Goal: Task Accomplishment & Management: Use online tool/utility

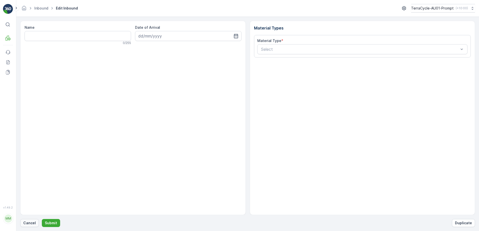
click at [28, 223] on p "Cancel" at bounding box center [29, 223] width 13 height 5
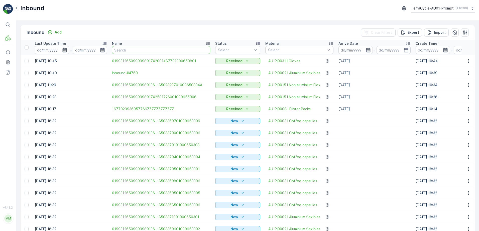
click at [126, 50] on input "text" at bounding box center [161, 50] width 98 height 8
paste input "01993126509999989136LJ8502019701000650300"
type input "01993126509999989136LJ8502019701000650300"
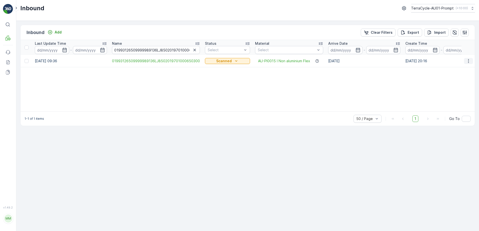
click at [468, 61] on icon "button" at bounding box center [468, 61] width 1 height 4
click at [448, 97] on span "Print QR" at bounding box center [448, 96] width 14 height 5
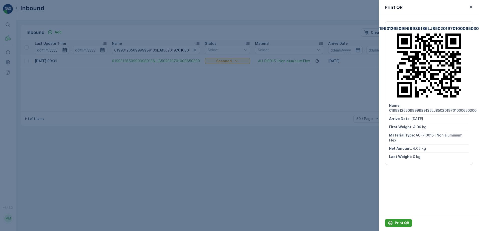
click at [401, 223] on p "Print QR" at bounding box center [402, 223] width 14 height 5
click at [470, 8] on icon "button" at bounding box center [470, 7] width 3 height 3
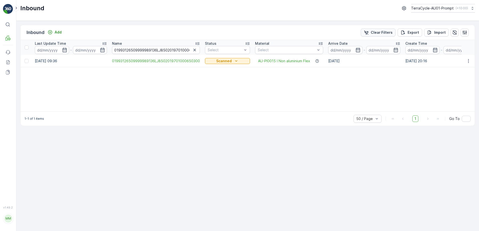
click at [383, 31] on p "Clear Filters" at bounding box center [381, 32] width 22 height 5
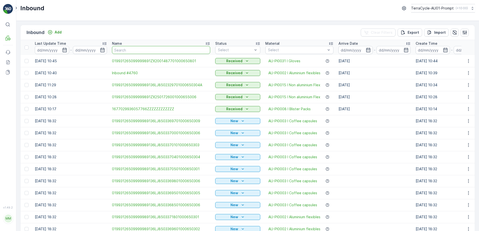
click at [144, 51] on input "text" at bounding box center [161, 50] width 98 height 8
paste input "01993126509999989136LJ8502644401000650309"
type input "01993126509999989136LJ8502644401000650309"
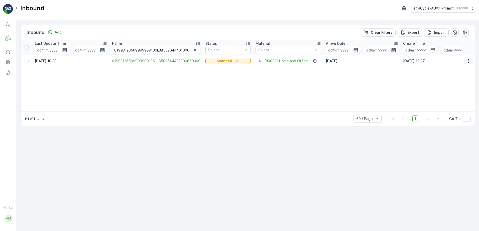
click at [471, 63] on button "button" at bounding box center [468, 61] width 9 height 6
click at [457, 97] on div "Print QR" at bounding box center [459, 96] width 40 height 7
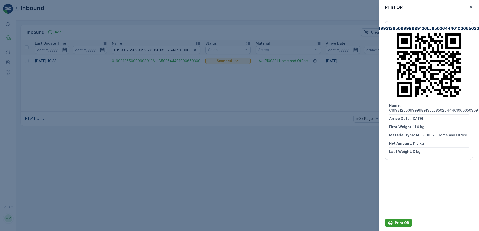
click at [399, 224] on p "Print QR" at bounding box center [402, 223] width 14 height 5
click at [471, 7] on icon "button" at bounding box center [470, 7] width 3 height 3
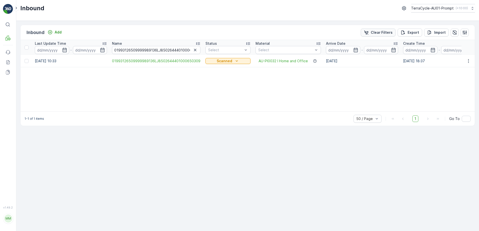
click at [383, 33] on p "Clear Filters" at bounding box center [381, 32] width 22 height 5
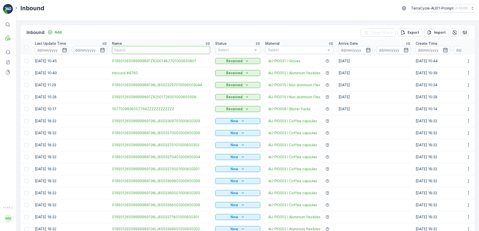
click at [176, 51] on input "text" at bounding box center [161, 50] width 98 height 8
paste input "01993126509999989136LJ8503316901000650301"
type input "01993126509999989136LJ8503316901000650301"
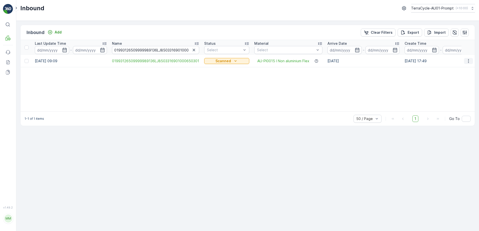
click at [468, 61] on icon "button" at bounding box center [468, 61] width 1 height 4
click at [454, 96] on span "Print QR" at bounding box center [448, 96] width 14 height 5
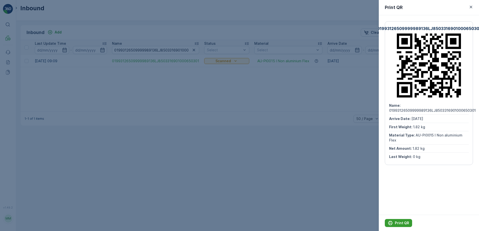
click at [398, 225] on p "Print QR" at bounding box center [402, 223] width 14 height 5
click at [471, 6] on icon "button" at bounding box center [470, 7] width 5 height 5
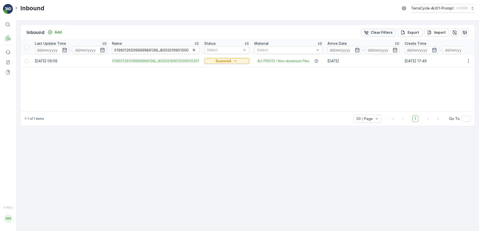
click at [371, 32] on div "Clear Filters" at bounding box center [377, 32] width 29 height 5
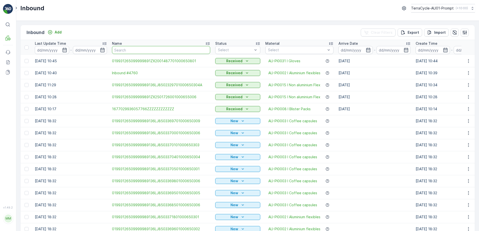
click at [136, 51] on input "text" at bounding box center [161, 50] width 98 height 8
paste input "01993126509999989136LJ8503317301000650308"
type input "01993126509999989136LJ8503317301000650308"
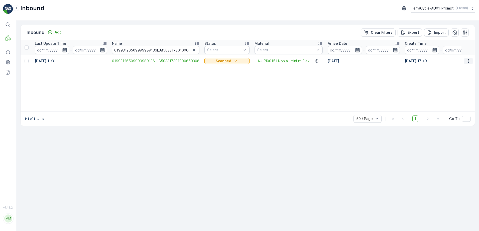
click at [469, 60] on icon "button" at bounding box center [468, 61] width 5 height 5
click at [455, 97] on div "Print QR" at bounding box center [459, 96] width 40 height 7
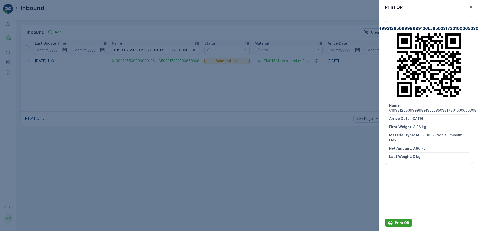
click at [400, 225] on p "Print QR" at bounding box center [402, 223] width 14 height 5
click at [469, 8] on icon "button" at bounding box center [470, 7] width 5 height 5
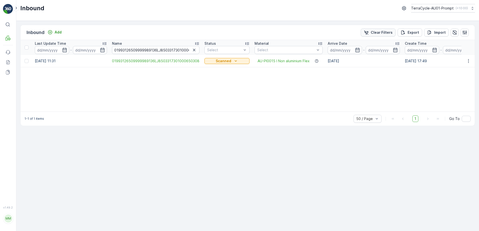
click at [379, 31] on p "Clear Filters" at bounding box center [381, 32] width 22 height 5
